Goal: Task Accomplishment & Management: Manage account settings

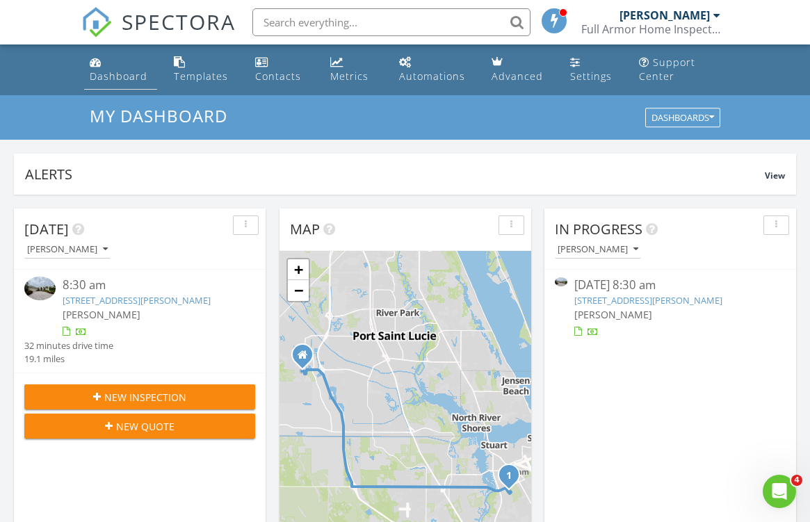
click at [119, 69] on div "Dashboard" at bounding box center [119, 75] width 58 height 13
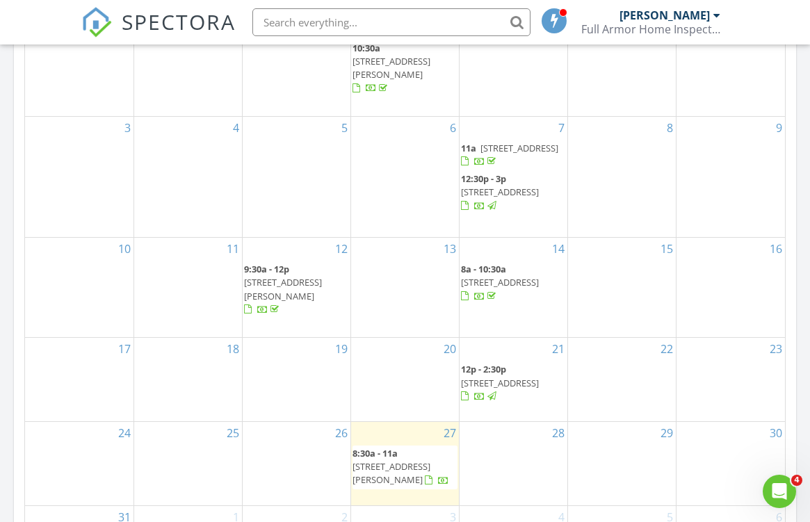
scroll to position [732, 0]
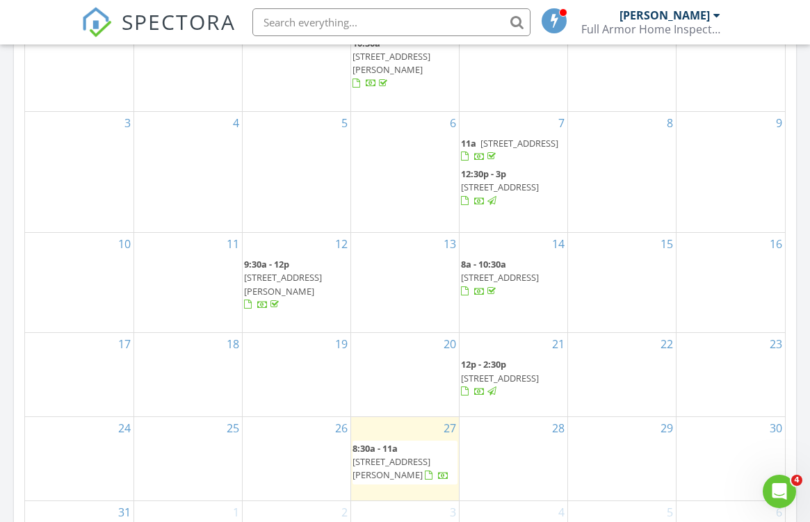
click at [525, 372] on span "[STREET_ADDRESS]" at bounding box center [500, 378] width 78 height 13
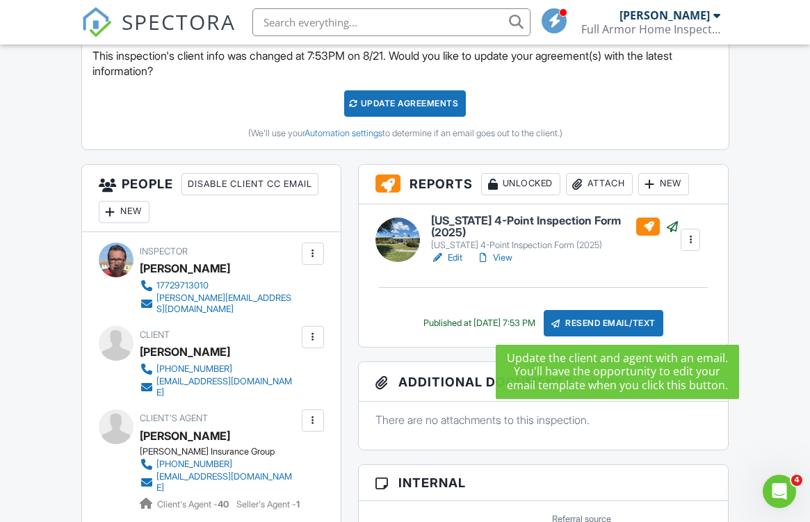
scroll to position [418, 0]
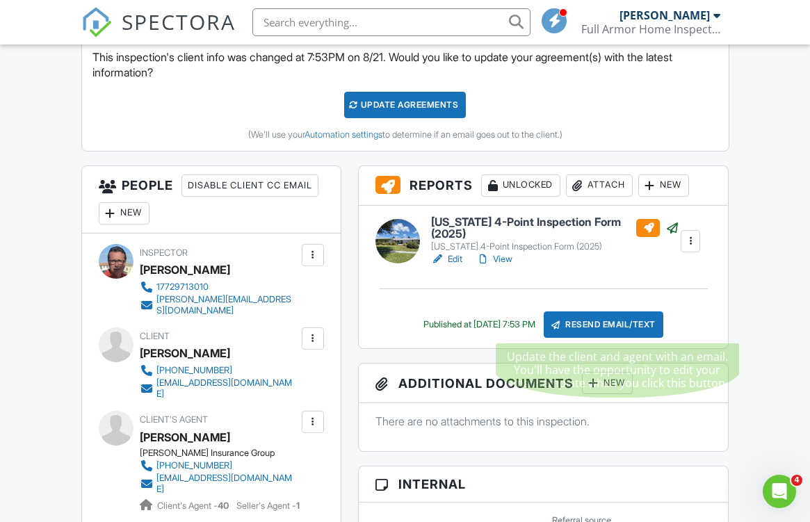
click at [609, 325] on div "Resend Email/Text" at bounding box center [603, 324] width 120 height 26
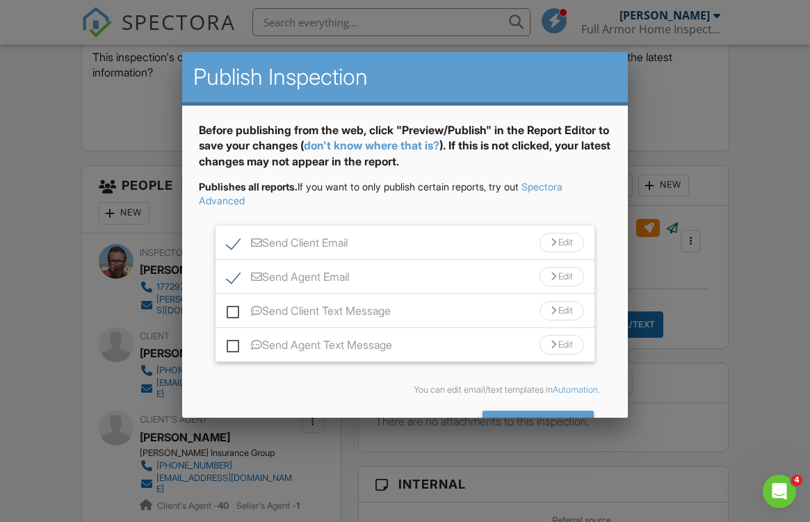
click at [231, 276] on label "Send Agent Email" at bounding box center [288, 278] width 122 height 17
checkbox input "false"
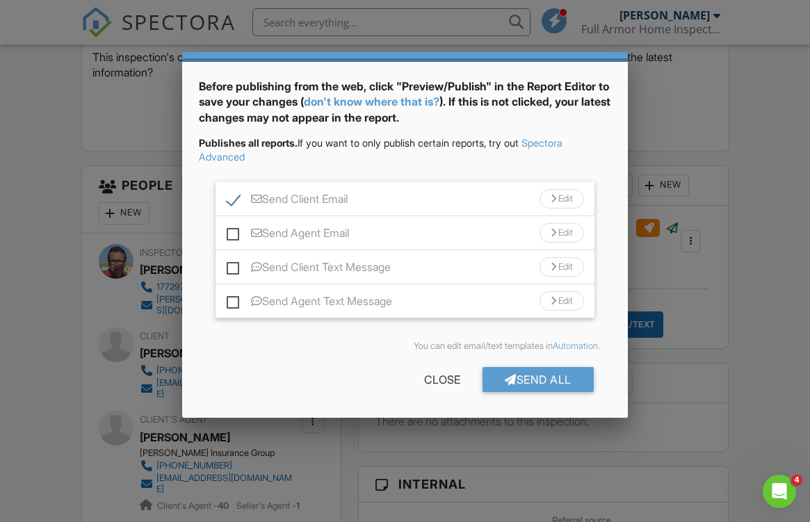
scroll to position [43, 0]
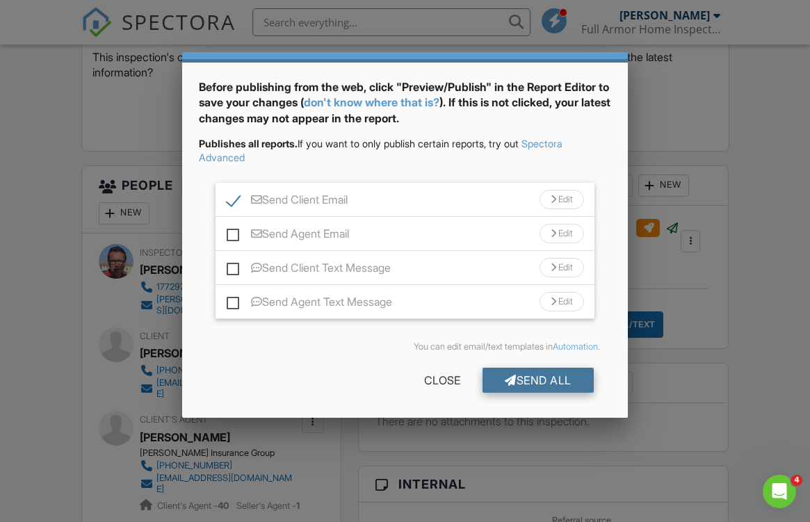
click at [546, 382] on div "Send All" at bounding box center [537, 380] width 111 height 25
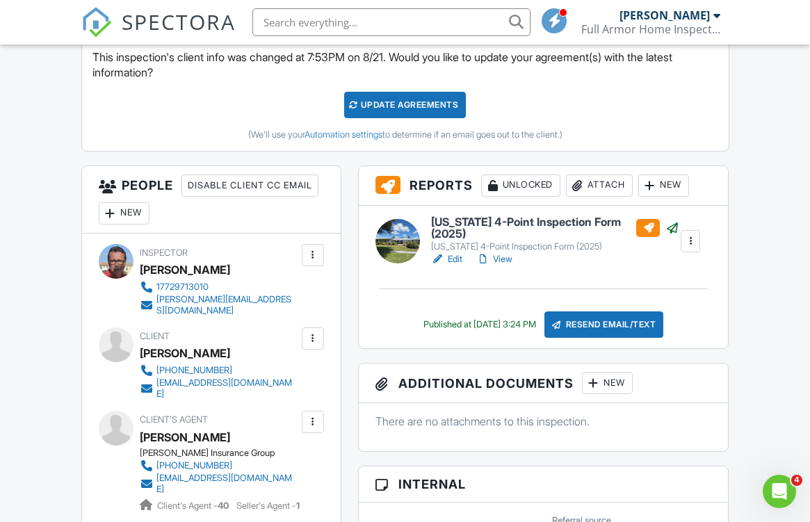
click at [505, 255] on link "View" at bounding box center [494, 259] width 36 height 14
